Goal: Task Accomplishment & Management: Use online tool/utility

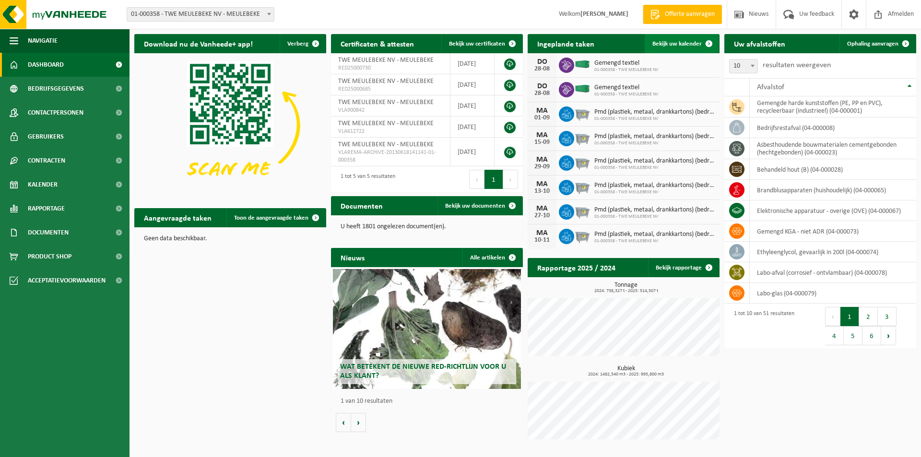
click at [668, 39] on link "Bekijk uw kalender" at bounding box center [682, 43] width 74 height 19
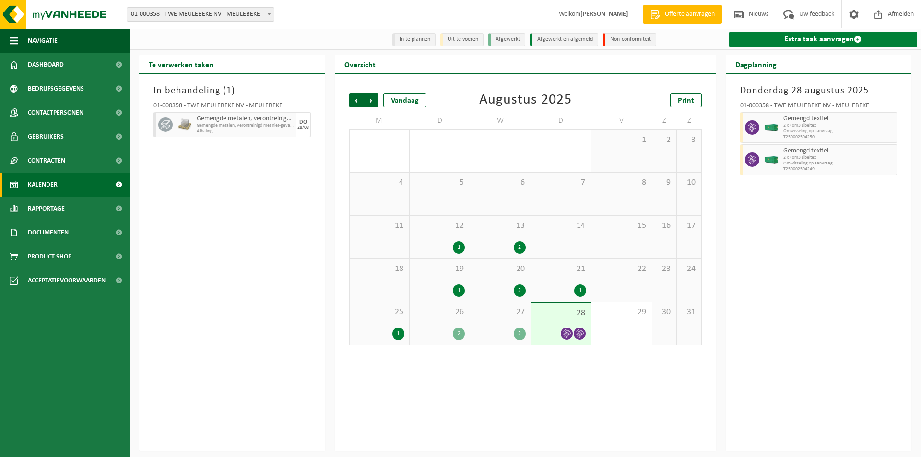
click at [796, 40] on link "Extra taak aanvragen" at bounding box center [823, 39] width 189 height 15
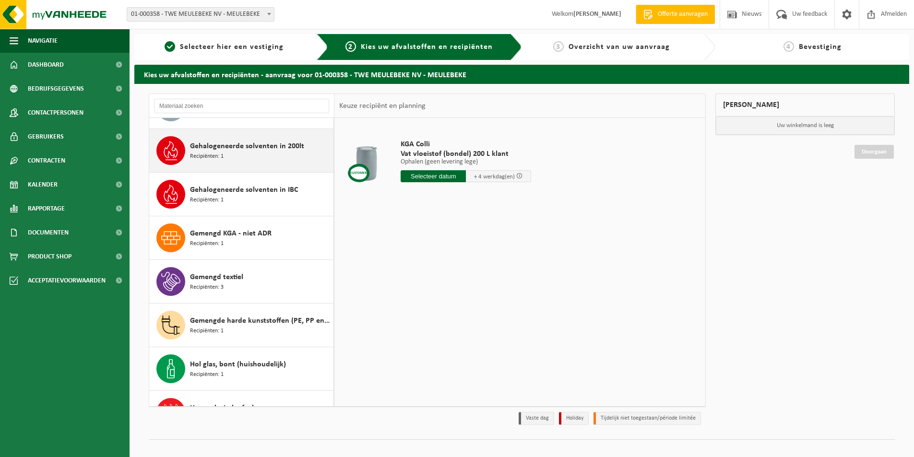
scroll to position [528, 0]
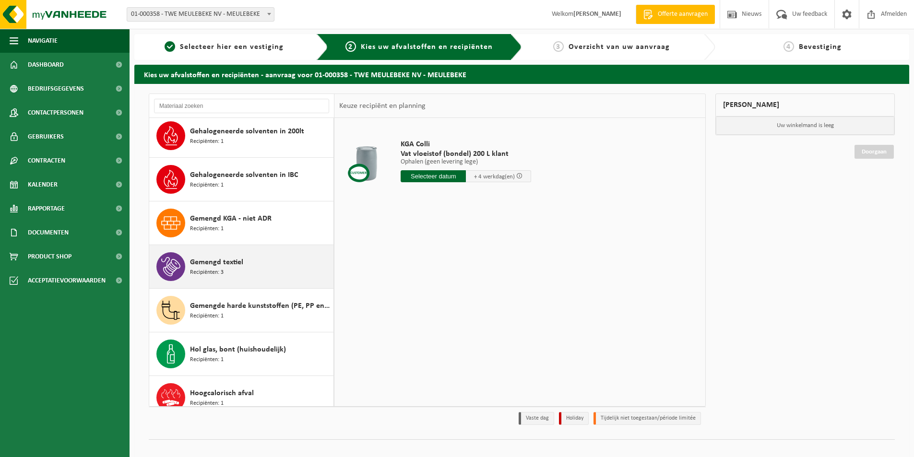
click at [214, 254] on div "Gemengd textiel Recipiënten: 3" at bounding box center [260, 266] width 141 height 29
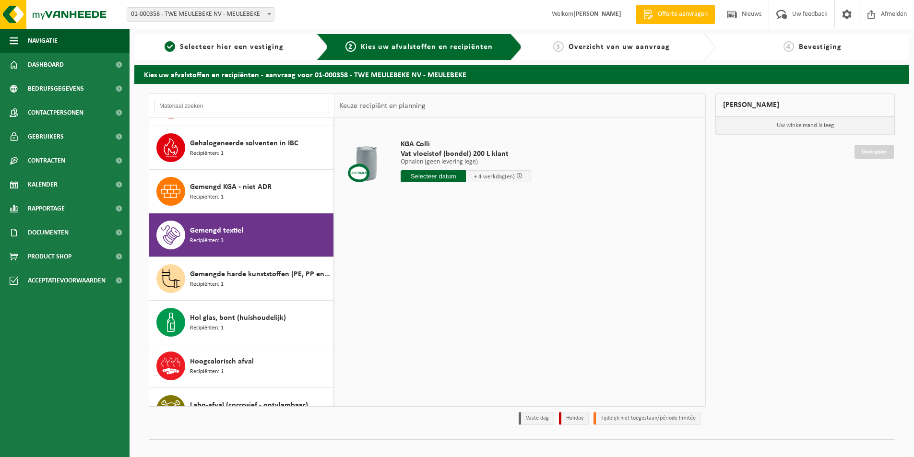
scroll to position [559, 0]
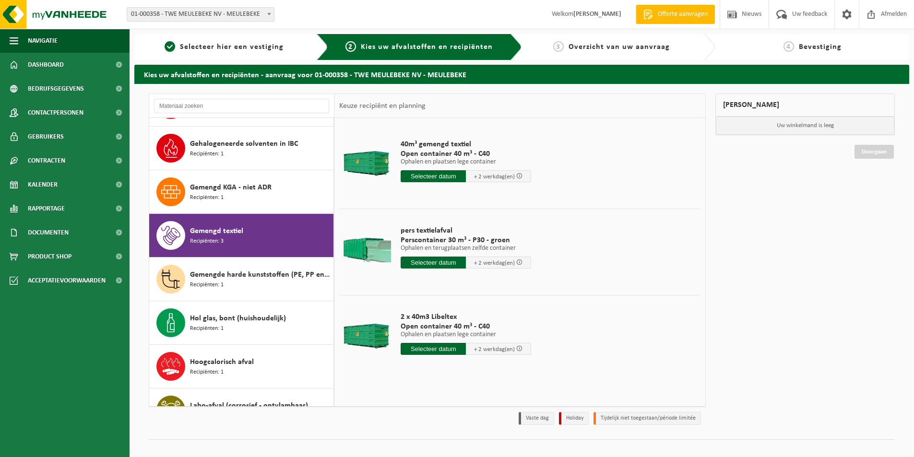
click at [421, 174] on input "text" at bounding box center [433, 176] width 65 height 12
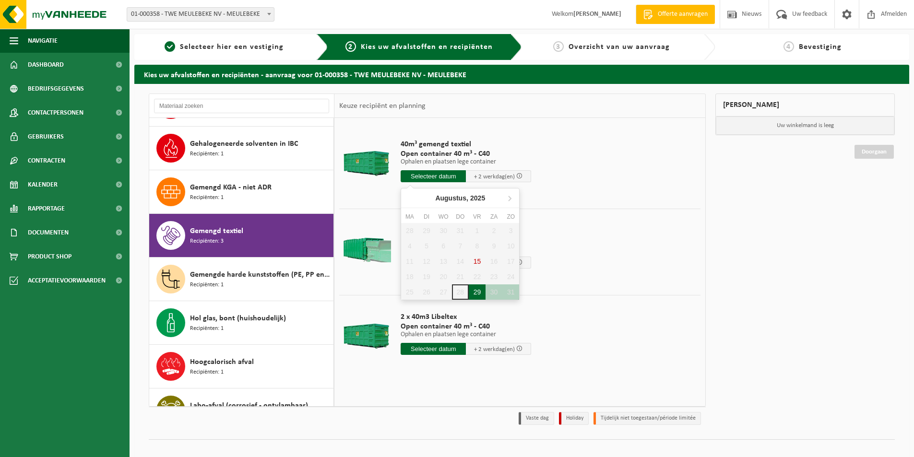
click at [475, 293] on div "29" at bounding box center [477, 292] width 17 height 15
type input "Van 2025-08-29"
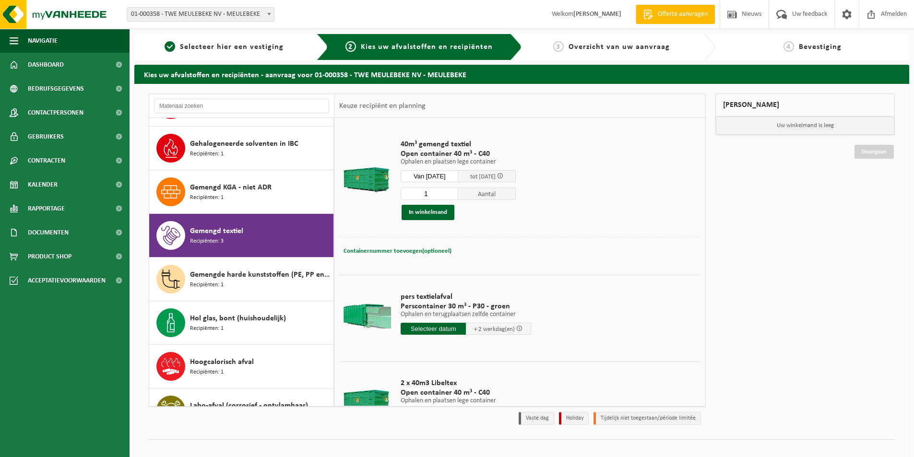
click at [377, 253] on span "Containernummer toevoegen(optioneel)" at bounding box center [398, 251] width 108 height 6
type input "Magazijn 6"
click at [431, 207] on button "In winkelmand" at bounding box center [428, 212] width 53 height 15
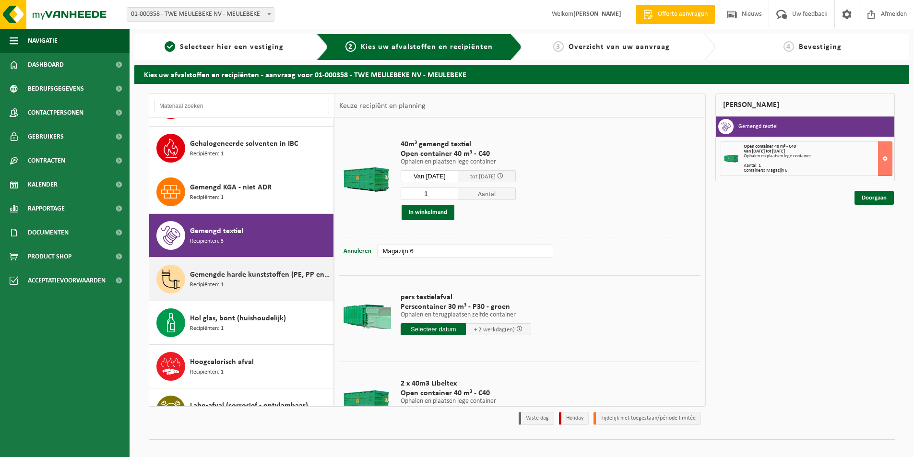
click at [214, 259] on div "Gemengde harde kunststoffen (PE, PP en PVC), recycleerbaar (industrieel) Recipi…" at bounding box center [241, 279] width 185 height 43
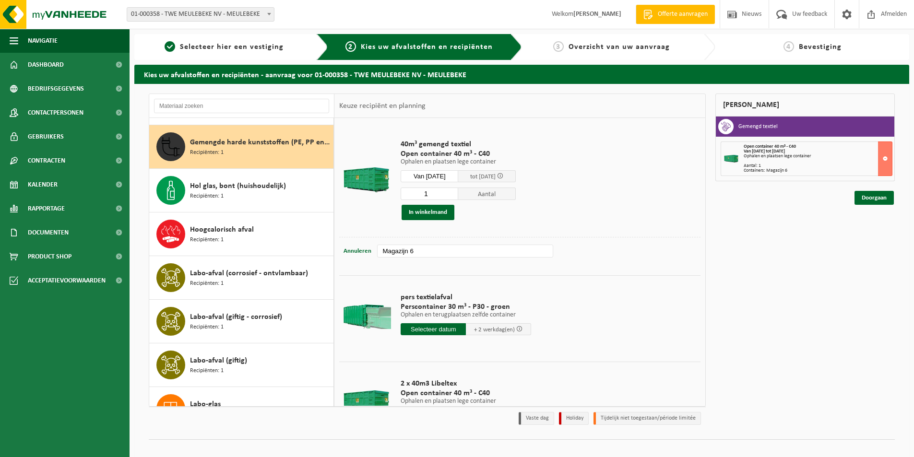
scroll to position [699, 0]
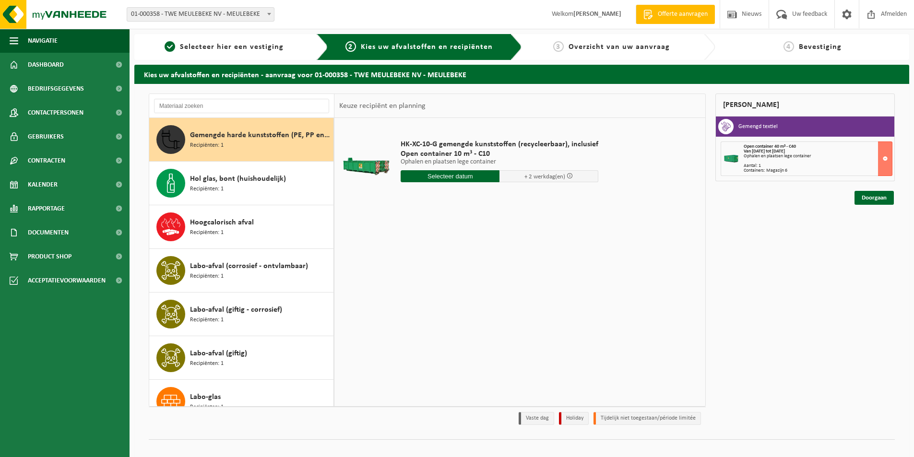
click at [429, 179] on input "text" at bounding box center [450, 176] width 99 height 12
click at [477, 290] on div "29" at bounding box center [477, 292] width 17 height 15
type input "Van 2025-08-29"
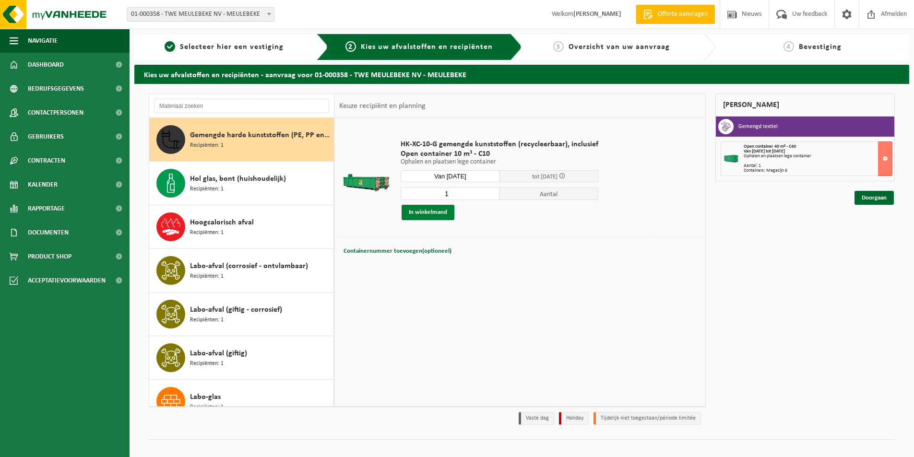
click at [434, 214] on button "In winkelmand" at bounding box center [428, 212] width 53 height 15
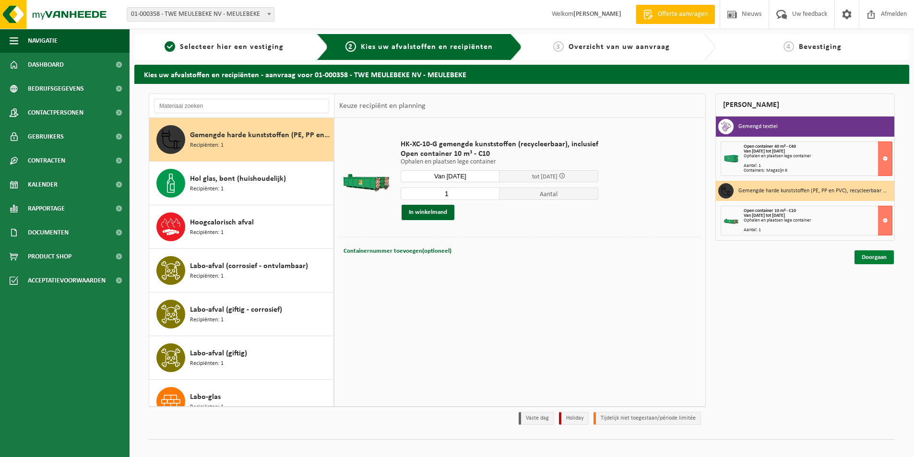
click at [869, 260] on link "Doorgaan" at bounding box center [874, 258] width 39 height 14
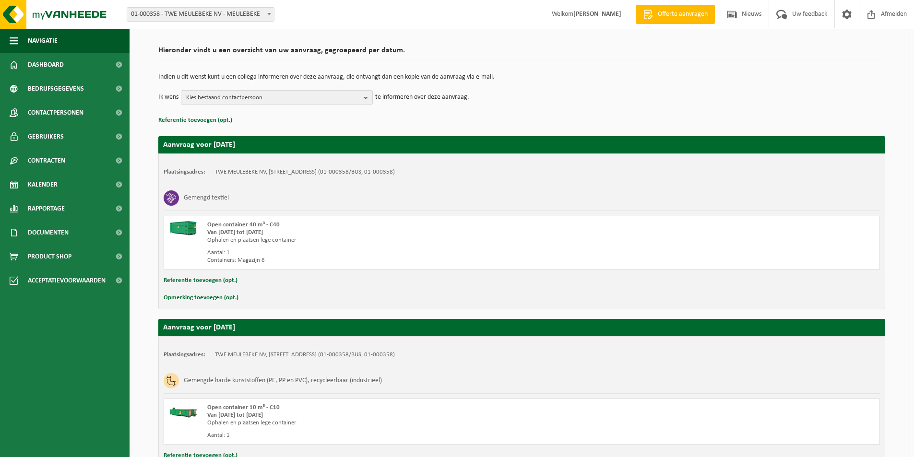
scroll to position [137, 0]
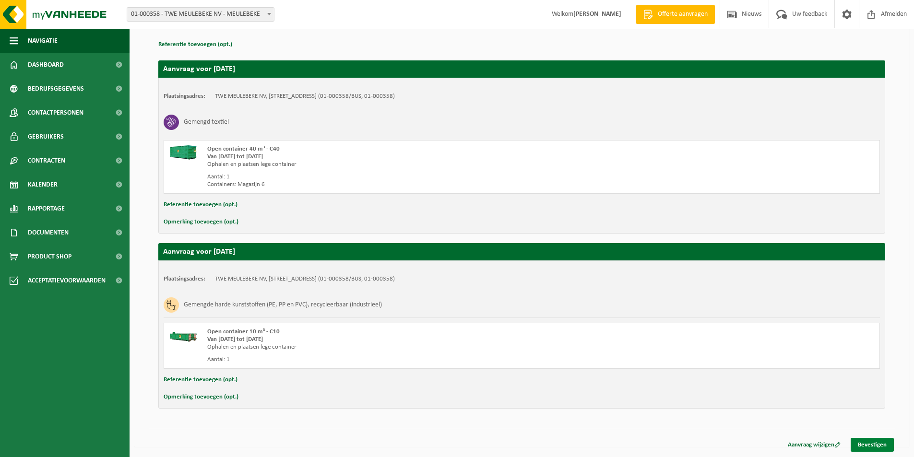
click at [868, 446] on link "Bevestigen" at bounding box center [872, 445] width 43 height 14
click at [867, 443] on link "Bevestigen" at bounding box center [872, 445] width 43 height 14
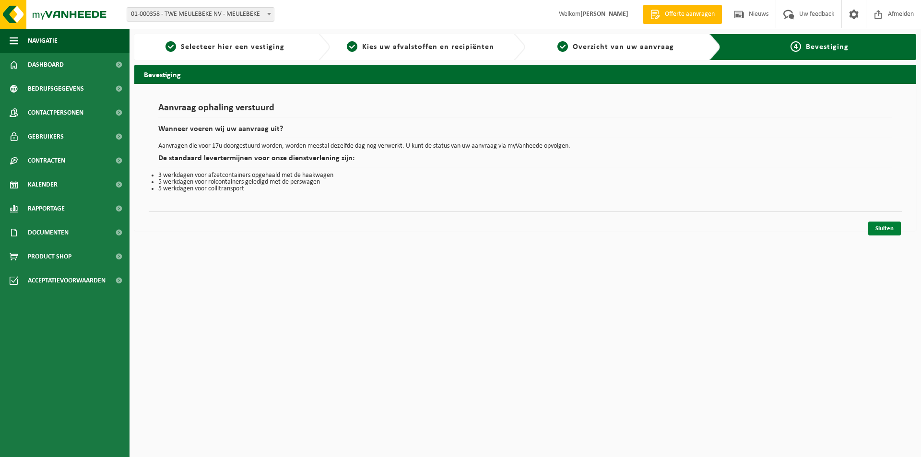
click at [877, 230] on link "Sluiten" at bounding box center [885, 229] width 33 height 14
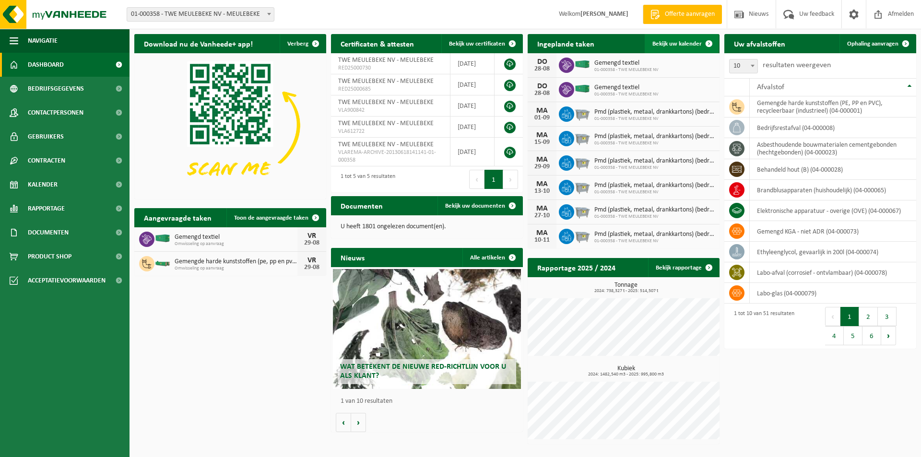
click at [671, 38] on link "Bekijk uw kalender" at bounding box center [682, 43] width 74 height 19
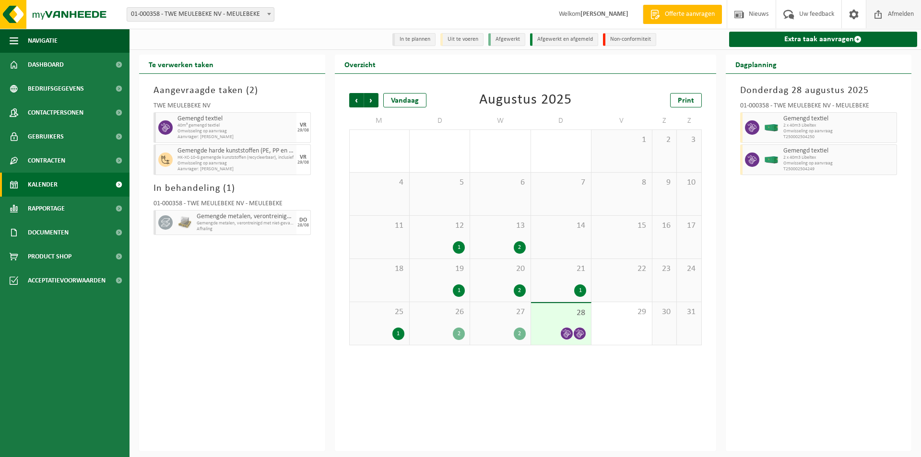
click at [890, 9] on span "Afmelden" at bounding box center [901, 14] width 31 height 28
